Goal: Find specific page/section: Find specific page/section

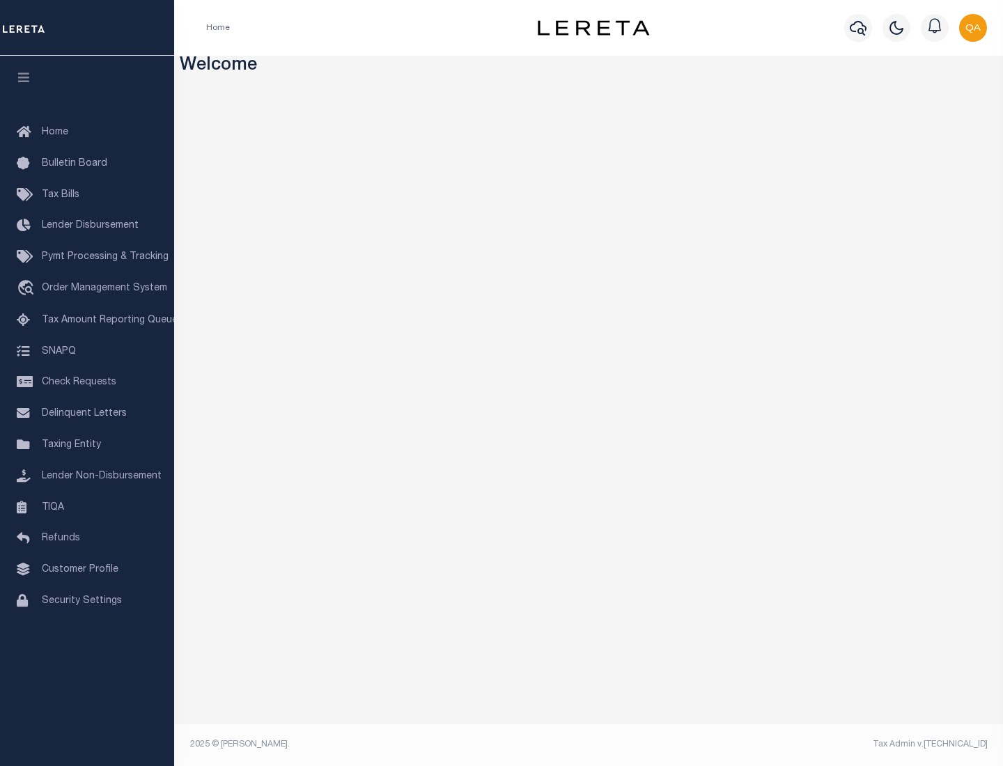
click at [87, 507] on link "TIQA" at bounding box center [87, 507] width 174 height 31
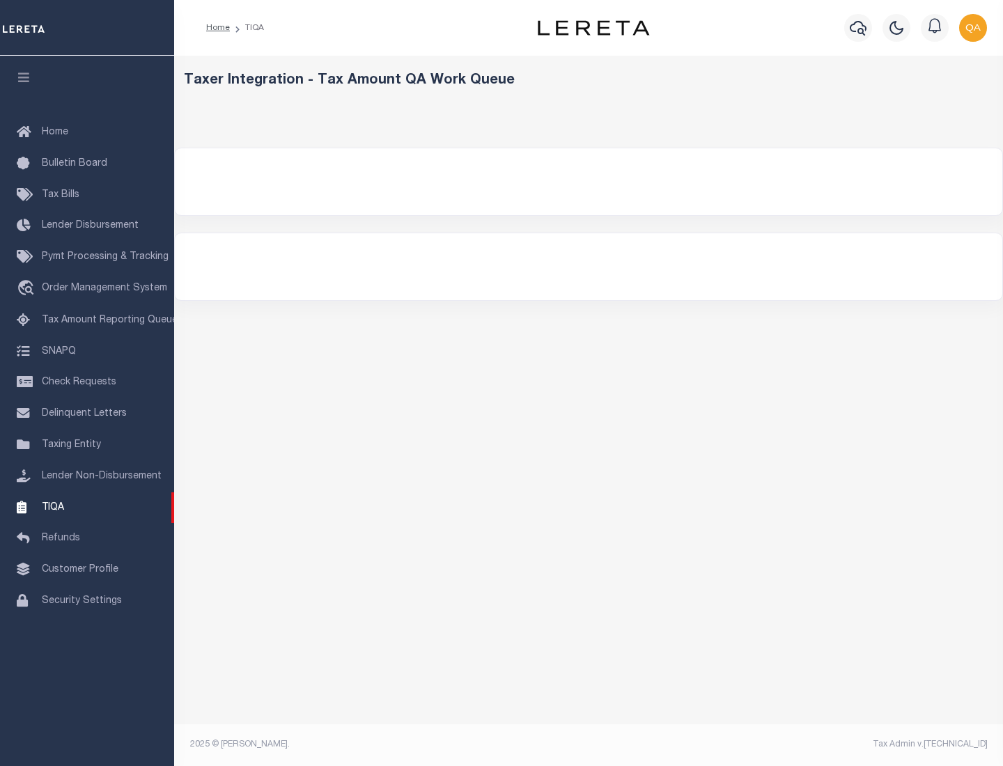
select select "200"
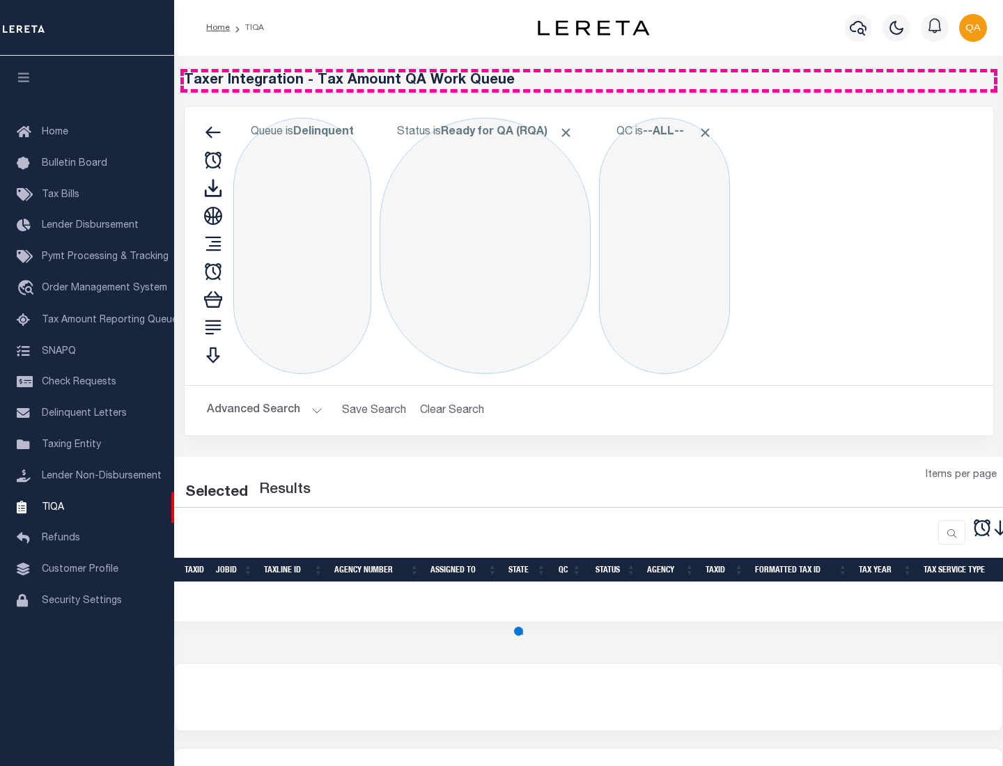
select select "200"
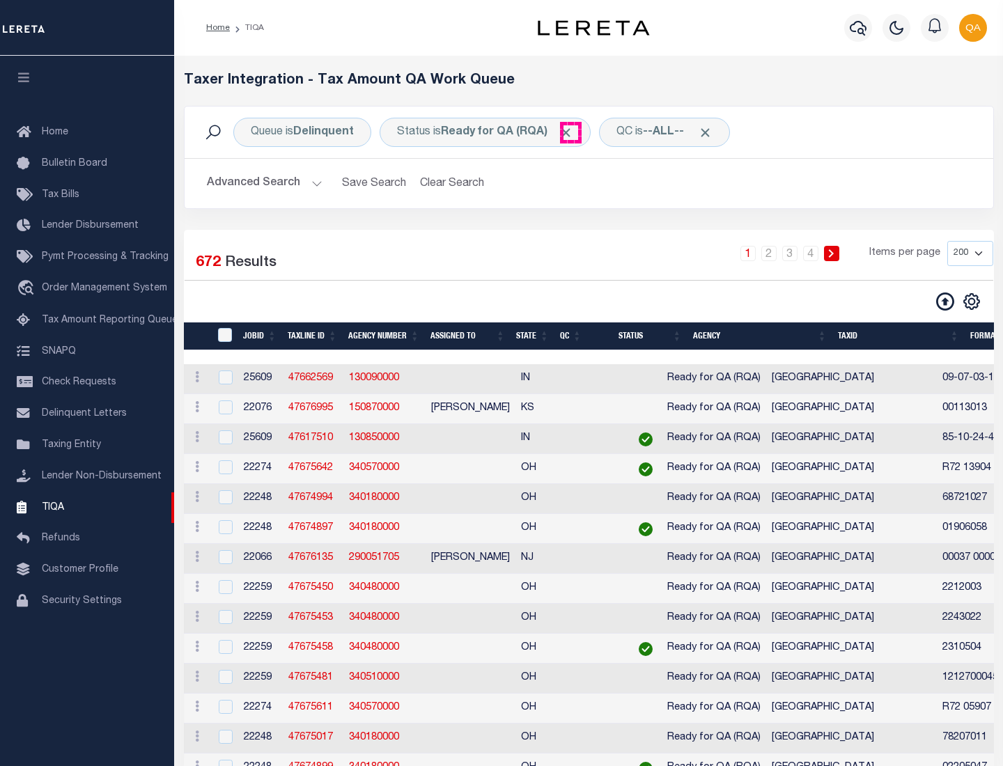
click at [570, 132] on span "Click to Remove" at bounding box center [565, 132] width 15 height 15
